Goal: Register for event/course

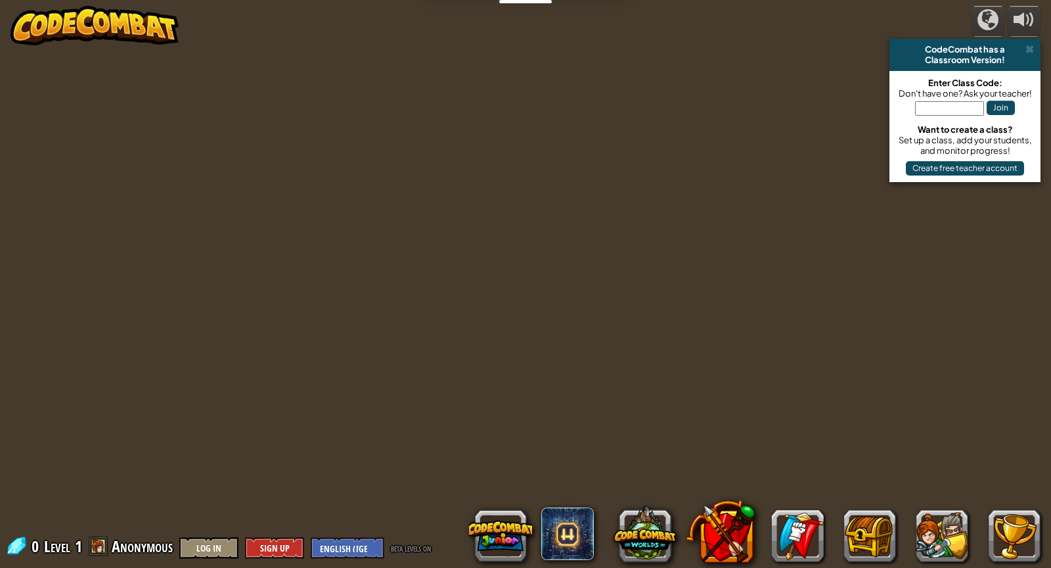
click at [931, 105] on input "text" at bounding box center [949, 108] width 69 height 14
type input "ArtRightPoint"
click at [1001, 108] on button "Join" at bounding box center [1001, 108] width 28 height 14
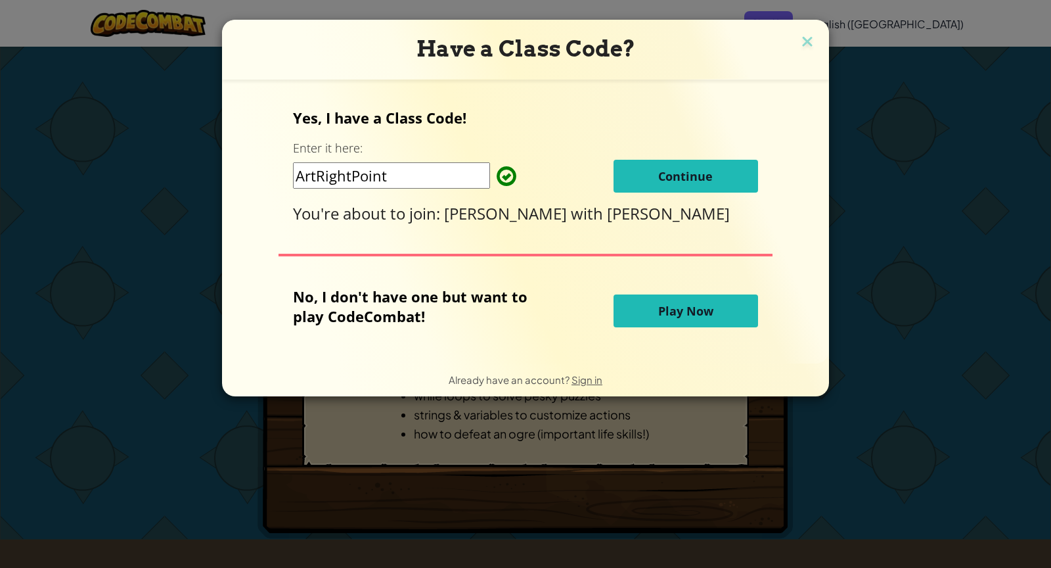
click at [694, 172] on span "Continue" at bounding box center [685, 176] width 55 height 16
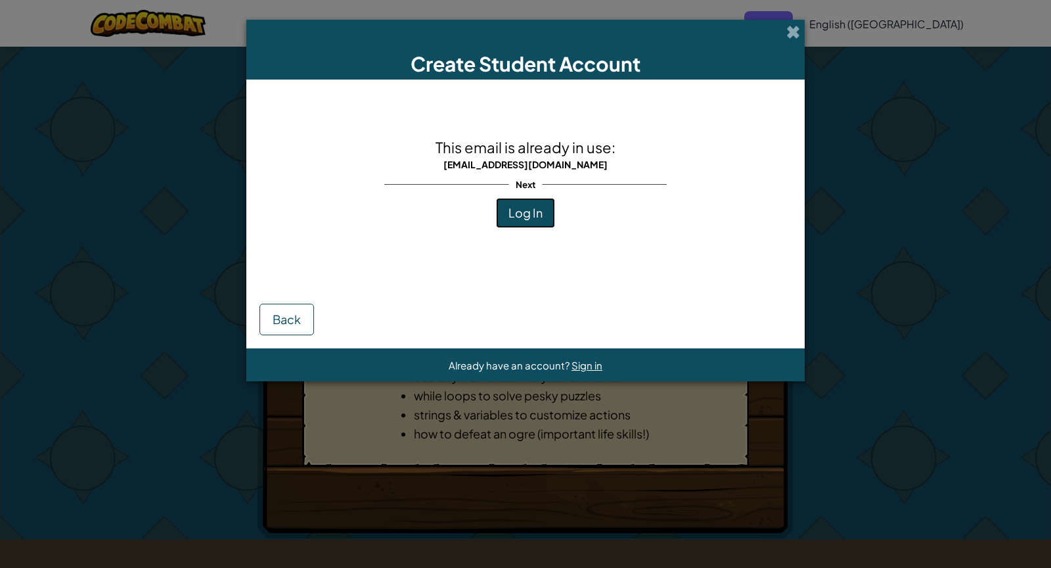
click at [537, 210] on span "Log In" at bounding box center [526, 212] width 34 height 15
